Goal: Task Accomplishment & Management: Use online tool/utility

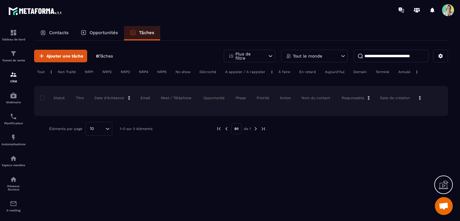
click at [120, 34] on div "Opportunités" at bounding box center [99, 33] width 49 height 14
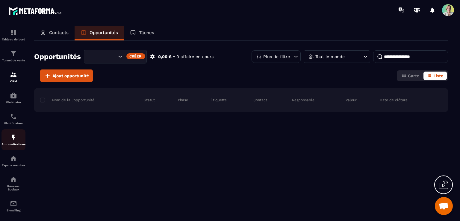
click at [16, 140] on img at bounding box center [13, 137] width 7 height 7
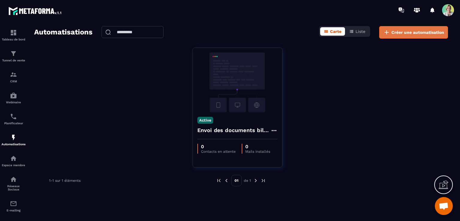
click at [401, 33] on span "Créer une automatisation" at bounding box center [417, 32] width 53 height 6
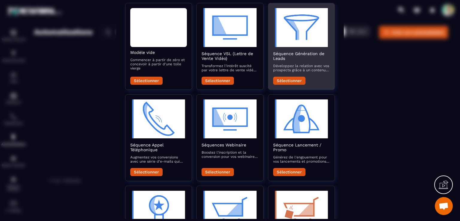
scroll to position [10, 0]
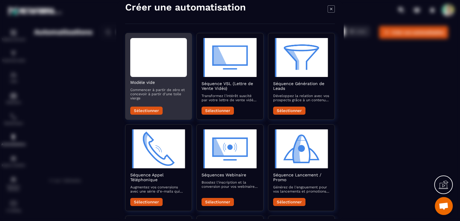
click at [157, 109] on button "Sélectionner" at bounding box center [146, 111] width 32 height 8
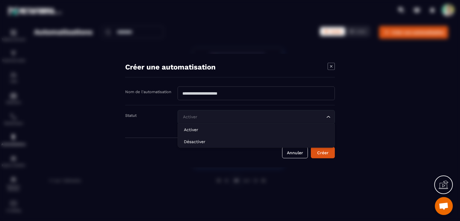
click at [231, 115] on input "Search for option" at bounding box center [253, 117] width 143 height 7
click at [235, 95] on input "Modal window" at bounding box center [256, 94] width 157 height 14
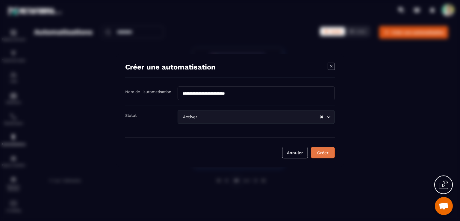
type input "**********"
click at [326, 152] on button "Créer" at bounding box center [323, 152] width 24 height 11
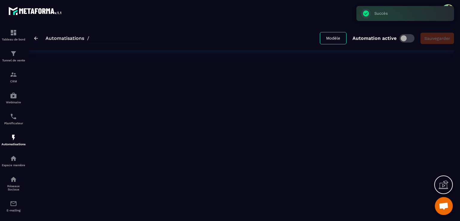
type input "**********"
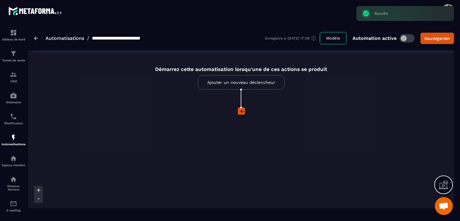
click at [243, 83] on link "Ajouter un nouveau déclencheur" at bounding box center [241, 82] width 87 height 14
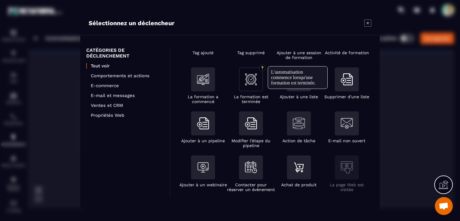
scroll to position [60, 0]
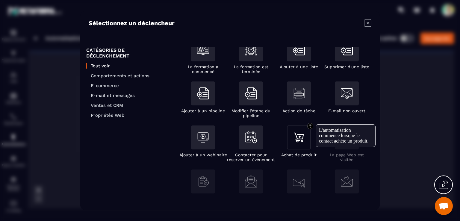
click at [300, 137] on img "Modal window" at bounding box center [299, 137] width 12 height 12
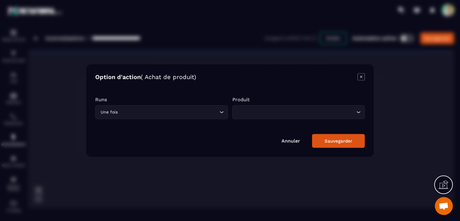
click at [242, 113] on input "Search for option" at bounding box center [295, 112] width 119 height 7
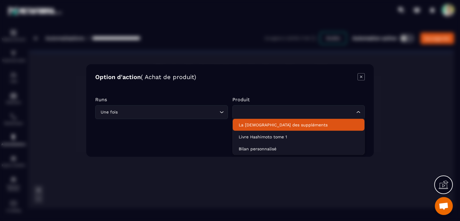
click at [247, 119] on li "La [DEMOGRAPHIC_DATA] des suppléments" at bounding box center [299, 125] width 132 height 12
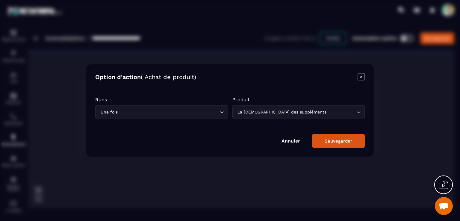
click at [323, 141] on button "Sauvegarder" at bounding box center [338, 141] width 53 height 14
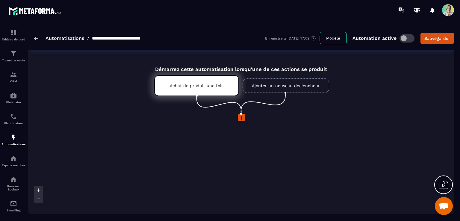
click at [242, 118] on icon at bounding box center [242, 118] width 4 height 4
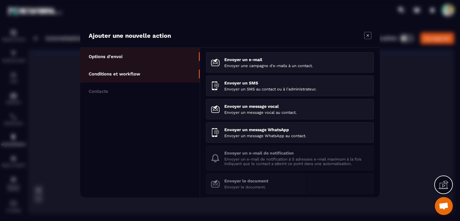
click at [123, 83] on li "Conditions et workflow" at bounding box center [140, 91] width 120 height 17
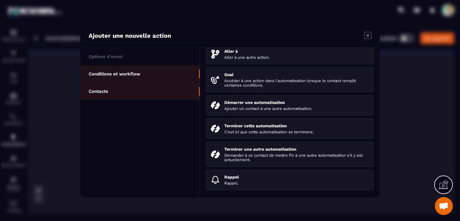
click at [123, 90] on li "Contacts" at bounding box center [140, 91] width 120 height 17
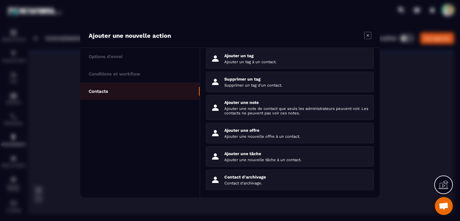
scroll to position [50, 0]
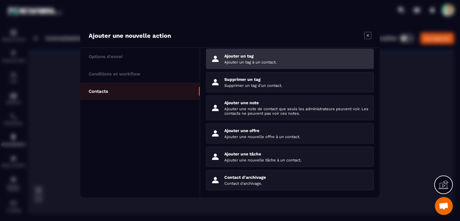
click at [264, 60] on p "Ajouter un tag à un contact." at bounding box center [296, 62] width 145 height 4
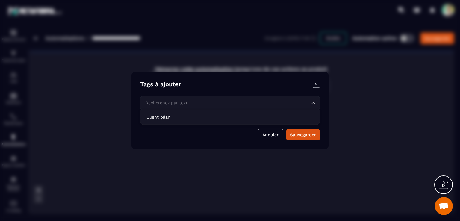
click at [218, 106] on input "Search for option" at bounding box center [227, 103] width 166 height 7
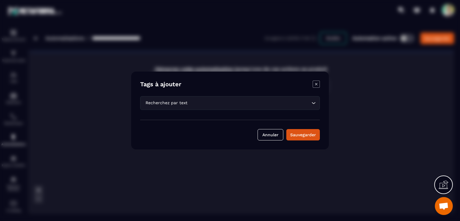
click at [315, 84] on icon "Modal window" at bounding box center [316, 84] width 7 height 7
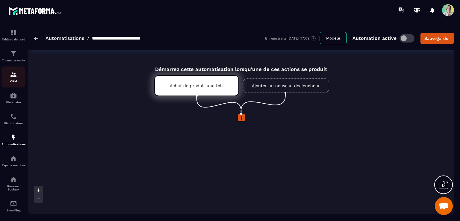
click at [14, 80] on p "CRM" at bounding box center [13, 81] width 24 height 3
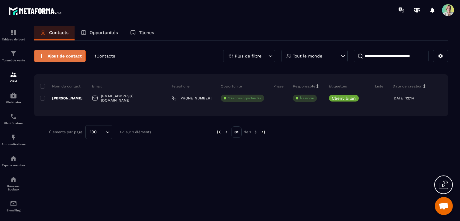
click at [77, 58] on span "Ajout de contact" at bounding box center [65, 56] width 34 height 6
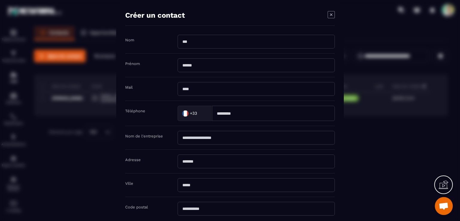
click at [332, 14] on icon "Modal window" at bounding box center [331, 14] width 7 height 7
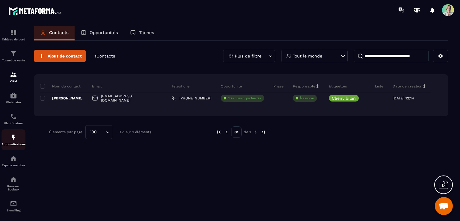
click at [13, 140] on img at bounding box center [13, 137] width 7 height 7
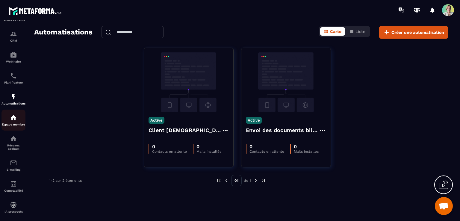
scroll to position [51, 0]
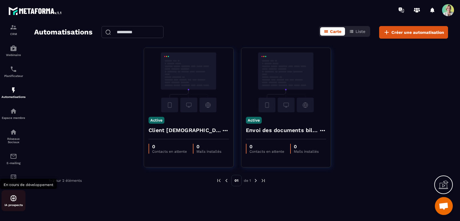
click at [13, 200] on img at bounding box center [13, 198] width 7 height 7
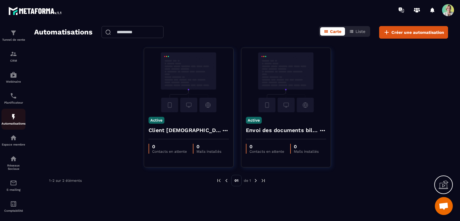
scroll to position [0, 0]
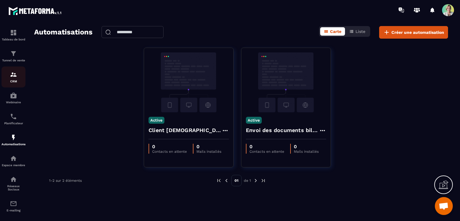
click at [12, 78] on img at bounding box center [13, 74] width 7 height 7
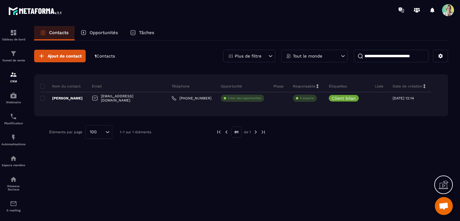
click at [150, 32] on p "Tâches" at bounding box center [146, 32] width 15 height 5
